Goal: Check status

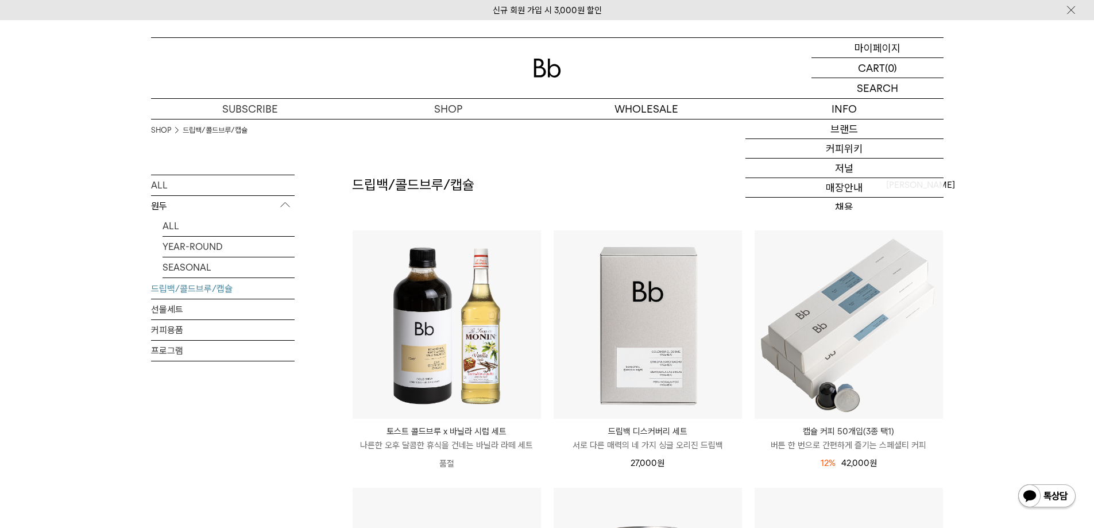
click at [879, 43] on p "마이페이지" at bounding box center [877, 48] width 46 height 20
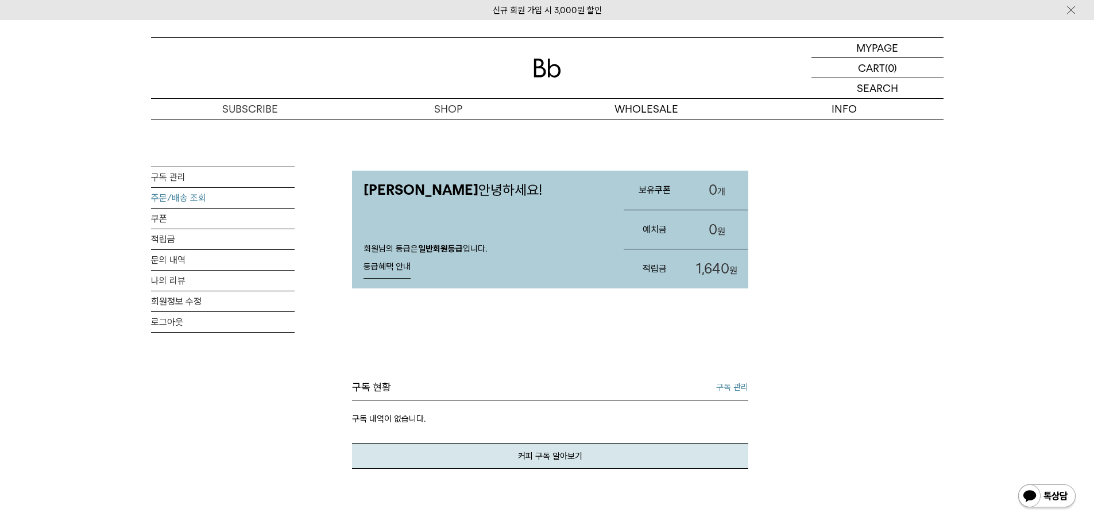
click at [195, 203] on link "주문/배송 조회" at bounding box center [223, 198] width 144 height 20
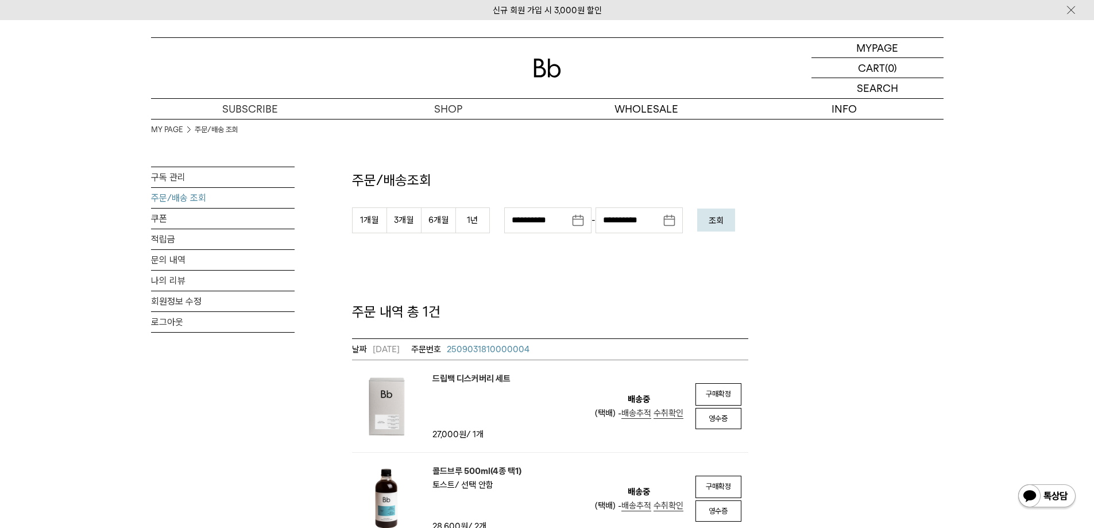
click at [629, 417] on span "배송추적" at bounding box center [636, 413] width 30 height 10
